Goal: Communication & Community: Answer question/provide support

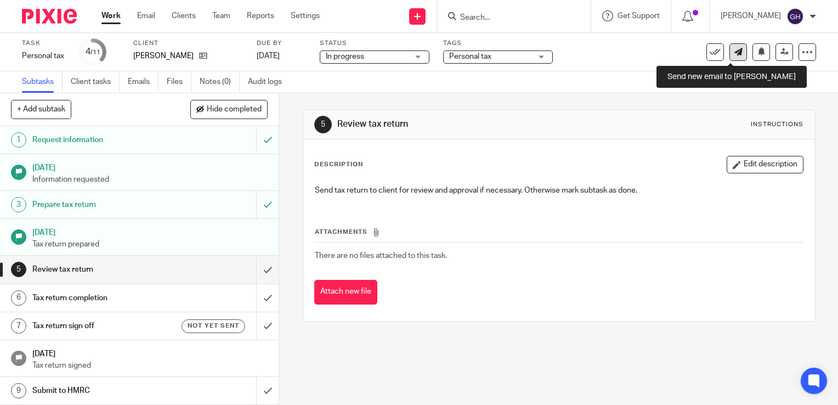
click at [735, 54] on icon at bounding box center [739, 52] width 8 height 8
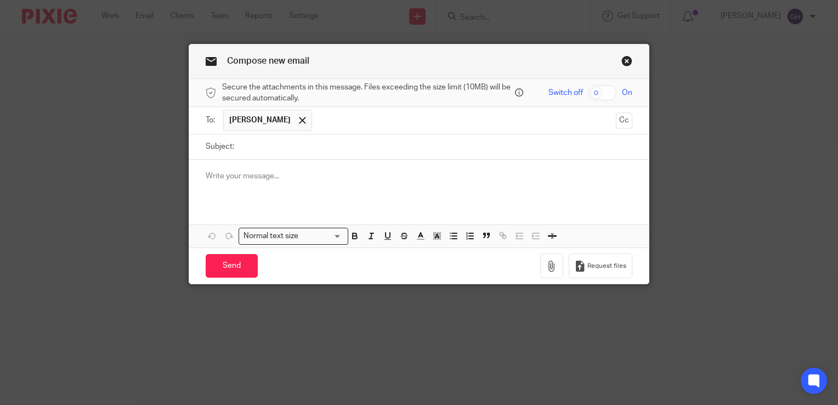
click at [603, 97] on input "checkbox" at bounding box center [603, 92] width 28 height 15
checkbox input "true"
click at [310, 151] on input "Subject:" at bounding box center [436, 146] width 393 height 25
type input "2"
click at [310, 151] on input "Subject:" at bounding box center [436, 146] width 393 height 25
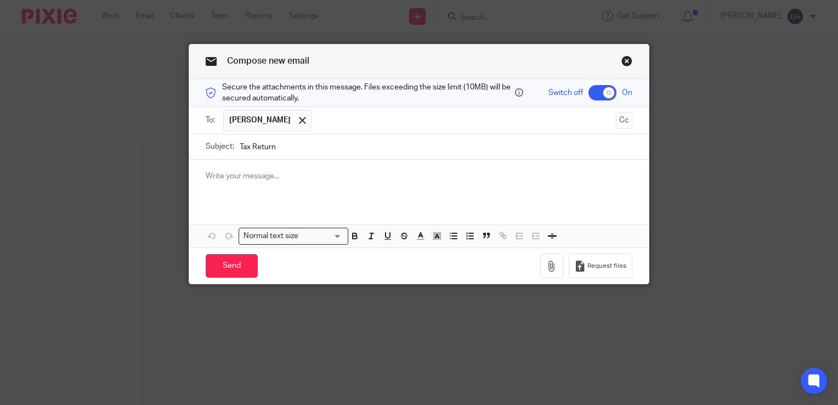
type input "Tax Return"
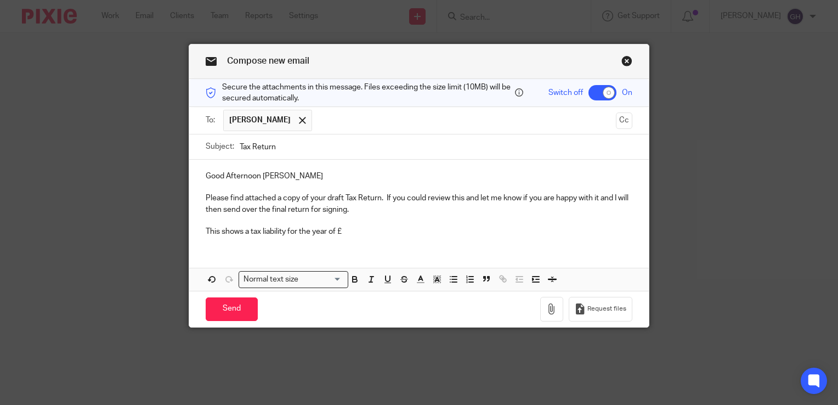
click at [332, 231] on p "This shows a tax liability for the year of £" at bounding box center [419, 231] width 427 height 11
click at [341, 231] on p "This shows a tax liability for the year is £" at bounding box center [419, 231] width 427 height 11
click at [333, 226] on p "This shows a tax liability for the year is £" at bounding box center [419, 231] width 427 height 11
click at [344, 229] on p "This shows a tax liability for the year of £" at bounding box center [419, 231] width 427 height 11
